Goal: Find specific fact: Find specific fact

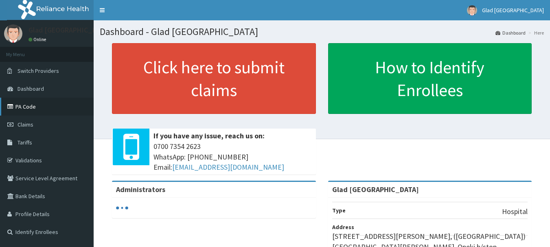
click at [23, 106] on link "PA Code" at bounding box center [47, 107] width 94 height 18
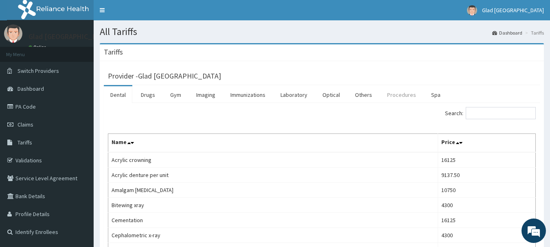
click at [398, 93] on link "Procedures" at bounding box center [402, 94] width 42 height 17
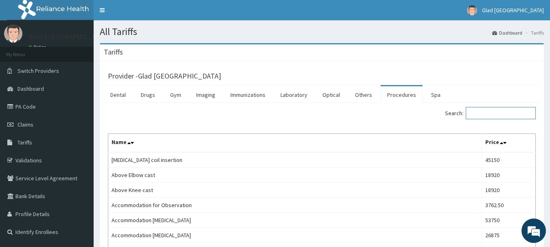
click at [490, 112] on input "Search:" at bounding box center [501, 113] width 70 height 12
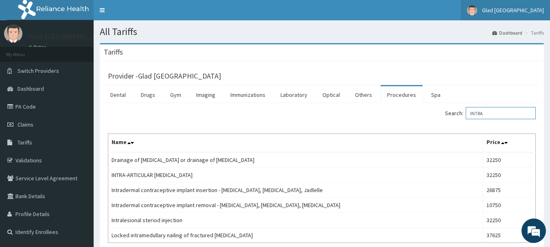
type input "INTRA"
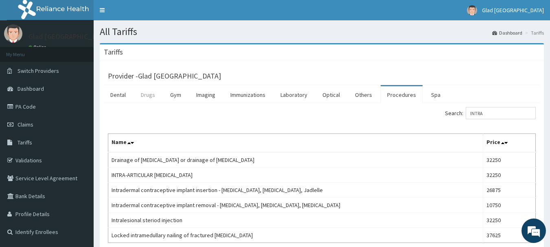
click at [158, 94] on link "Drugs" at bounding box center [147, 94] width 27 height 17
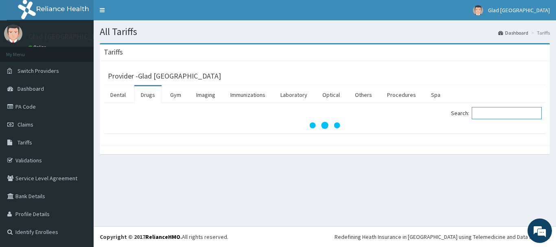
click at [523, 112] on input "Search:" at bounding box center [507, 113] width 70 height 12
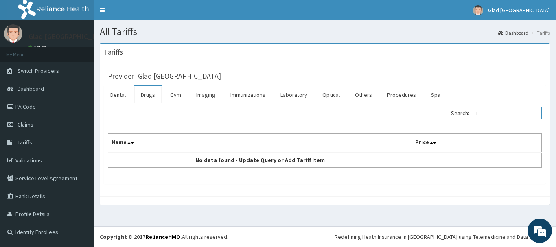
type input "L"
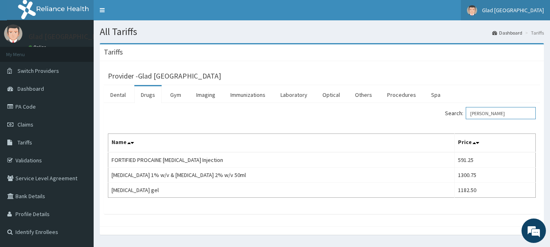
type input "CAIN"
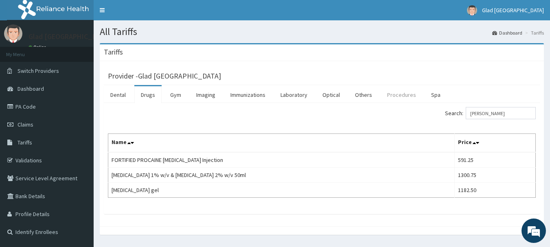
click at [393, 93] on link "Procedures" at bounding box center [402, 94] width 42 height 17
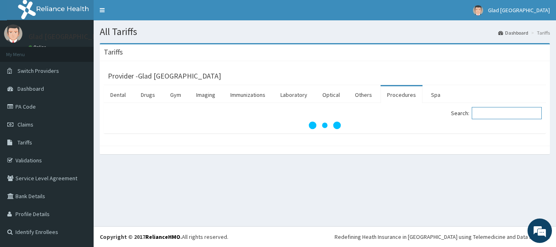
click at [496, 117] on input "Search:" at bounding box center [507, 113] width 70 height 12
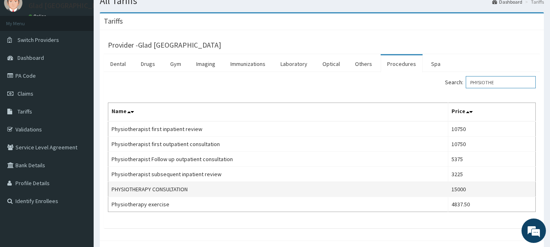
scroll to position [31, 0]
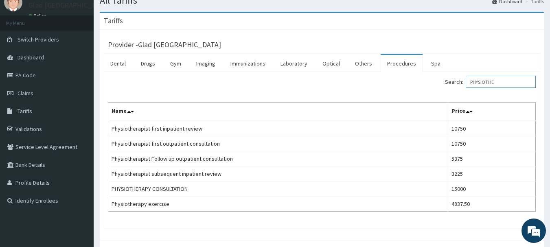
type input "PHYSIOTHE"
click at [145, 66] on link "Drugs" at bounding box center [147, 63] width 27 height 17
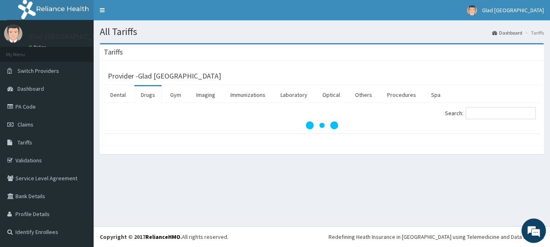
scroll to position [0, 0]
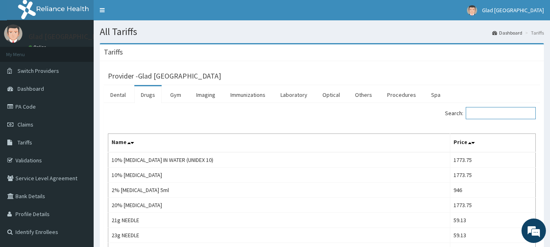
click at [506, 115] on input "Search:" at bounding box center [501, 113] width 70 height 12
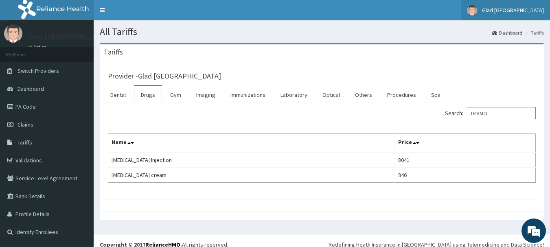
type input "TRIAMCI"
